Goal: Task Accomplishment & Management: Manage account settings

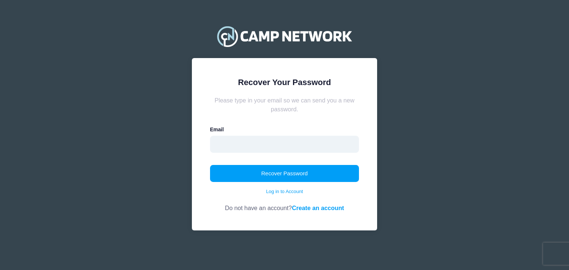
click at [296, 146] on input "email" at bounding box center [284, 144] width 149 height 17
type input "yerieder@gmail.com"
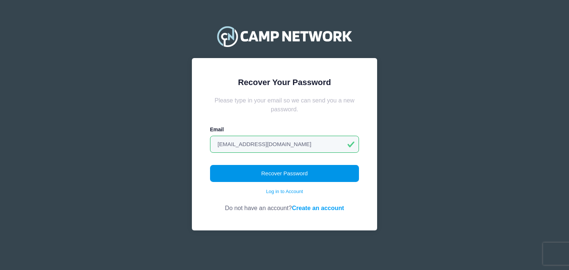
click at [268, 177] on button "Recover Password" at bounding box center [284, 173] width 149 height 17
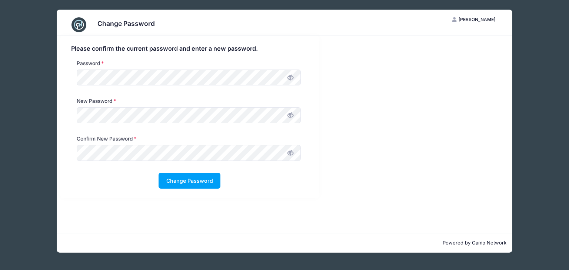
click at [293, 75] on icon at bounding box center [290, 78] width 6 height 6
click at [191, 186] on button "Change Password" at bounding box center [190, 181] width 62 height 16
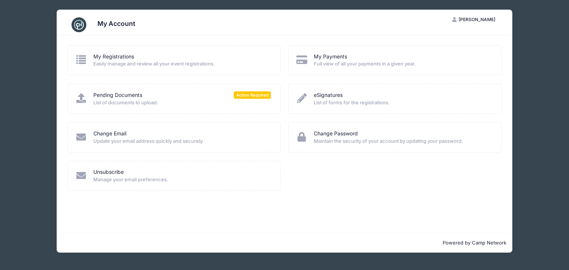
click at [175, 99] on span "List of documents to upload." at bounding box center [182, 102] width 178 height 7
click at [152, 97] on div "Pending Documents Action Required" at bounding box center [182, 96] width 178 height 8
click at [135, 95] on link "Pending Documents" at bounding box center [117, 96] width 49 height 8
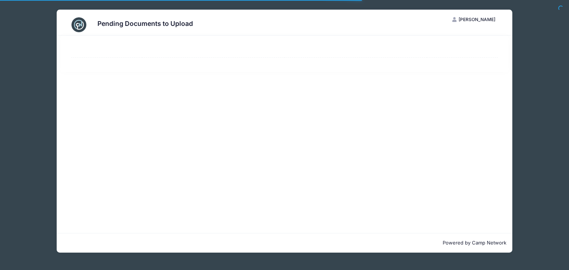
select select "50"
